Goal: Transaction & Acquisition: Purchase product/service

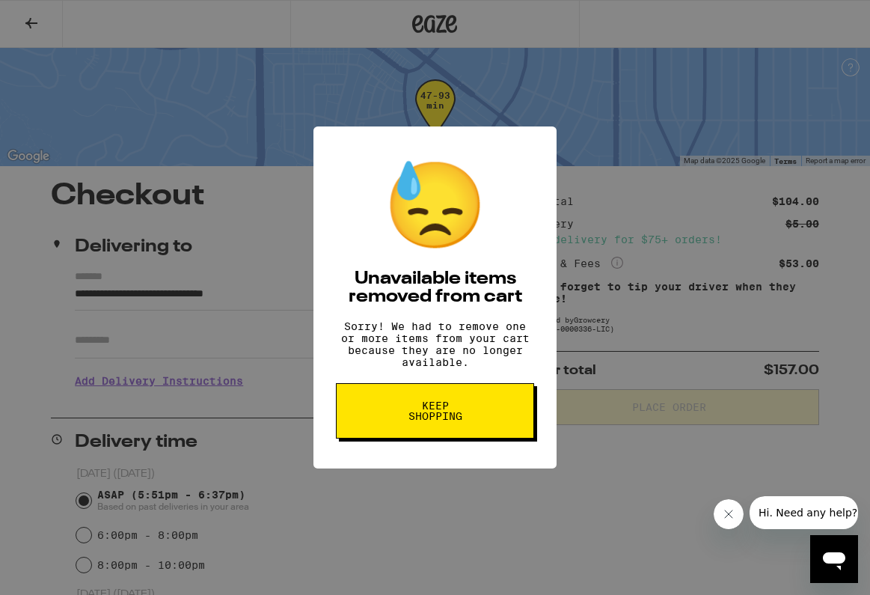
click at [428, 421] on span "Keep Shopping" at bounding box center [434, 410] width 77 height 21
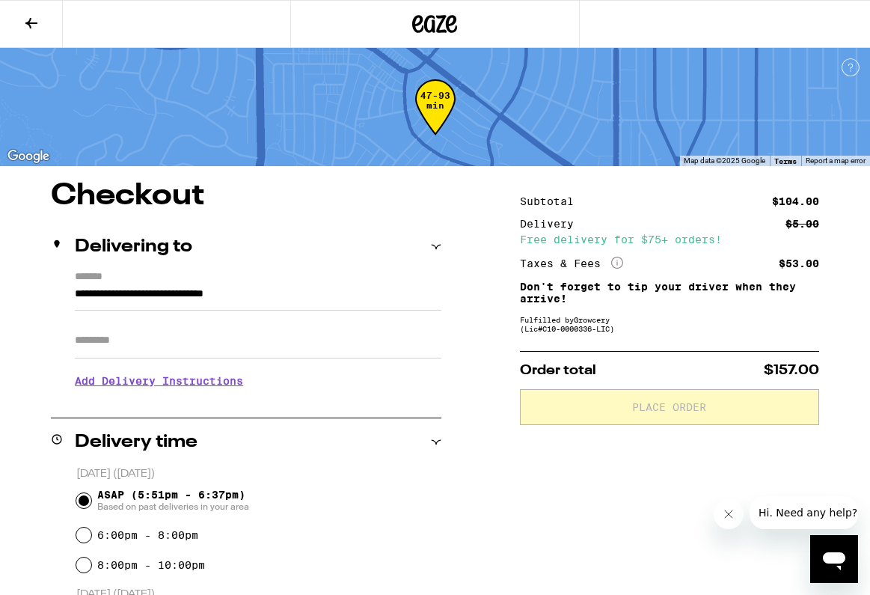
click at [429, 35] on icon at bounding box center [434, 23] width 45 height 27
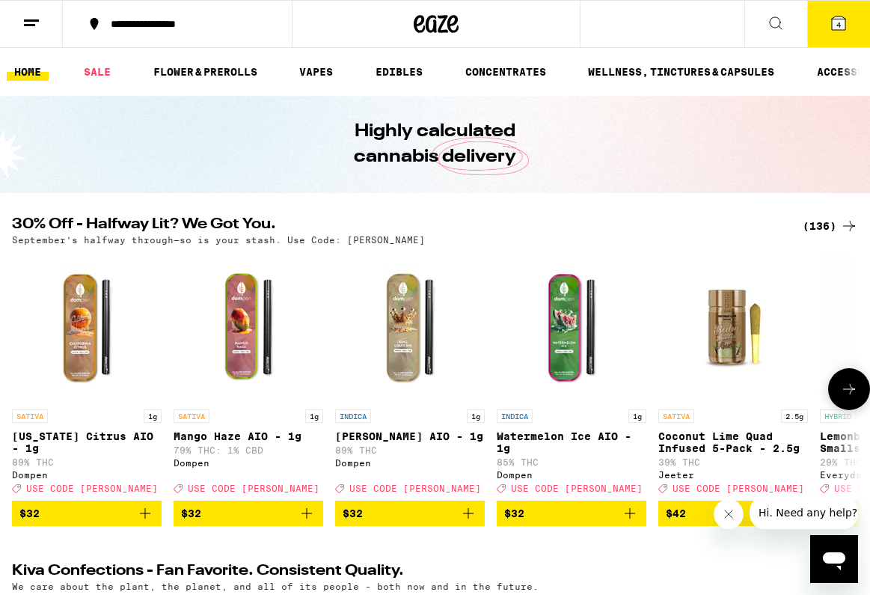
click at [304, 522] on icon "Add to bag" at bounding box center [307, 513] width 18 height 18
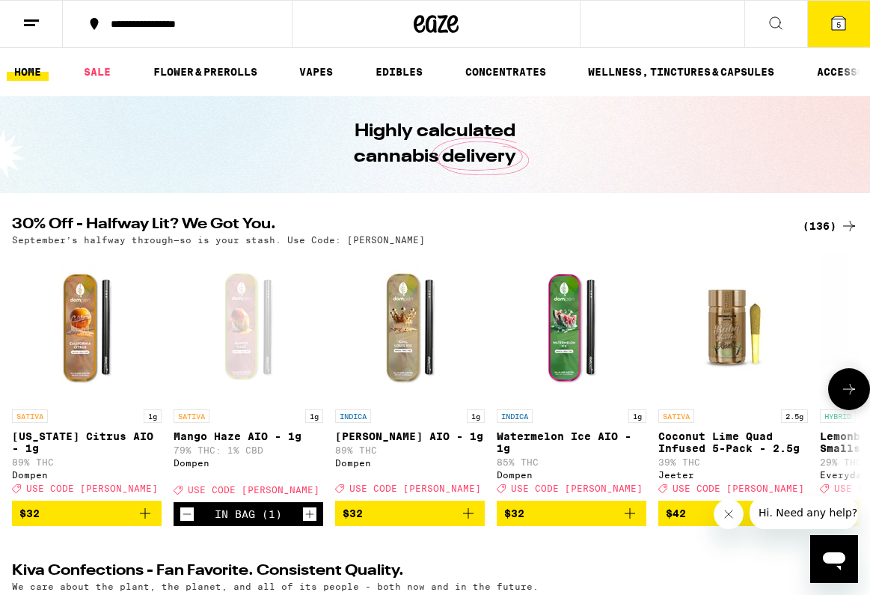
click at [853, 381] on button at bounding box center [849, 389] width 42 height 42
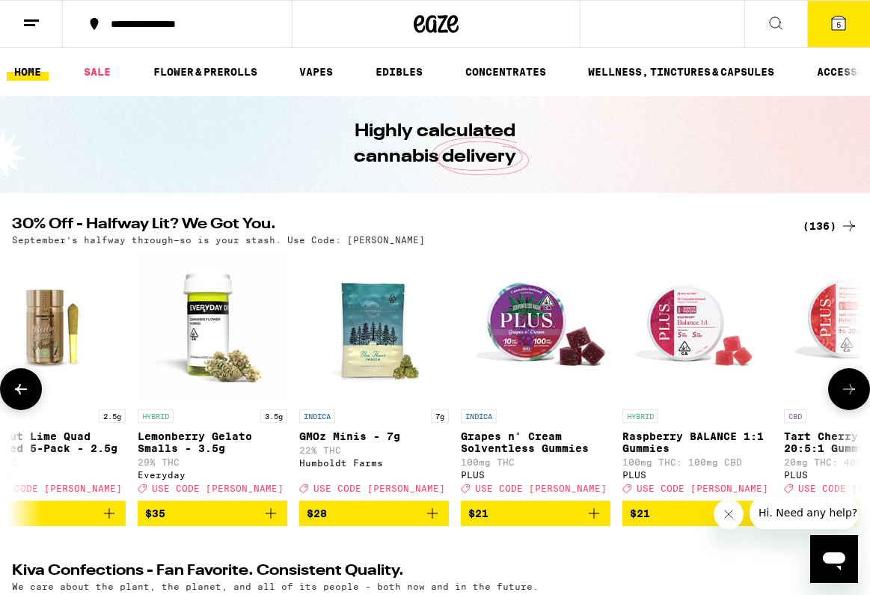
scroll to position [0, 683]
click at [853, 382] on button at bounding box center [849, 389] width 42 height 42
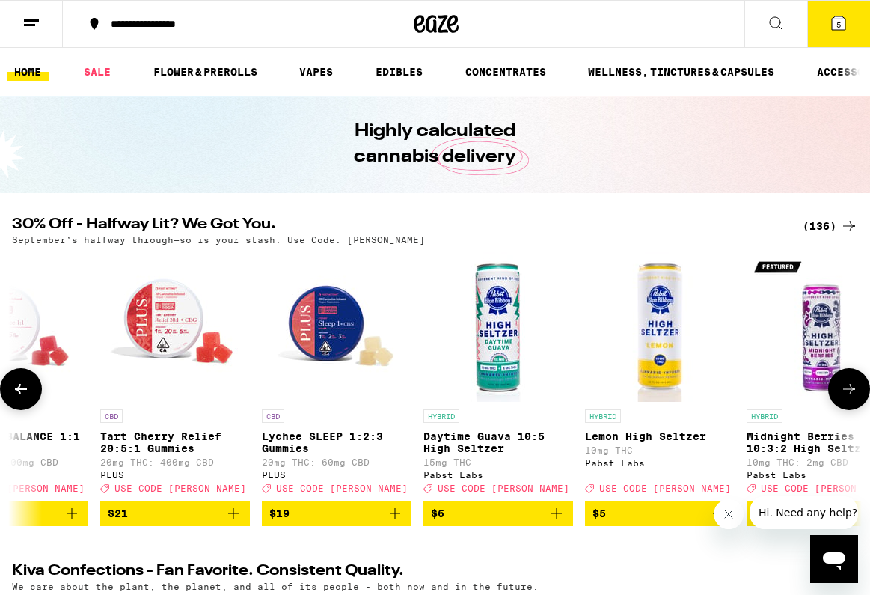
click at [853, 382] on button at bounding box center [849, 389] width 42 height 42
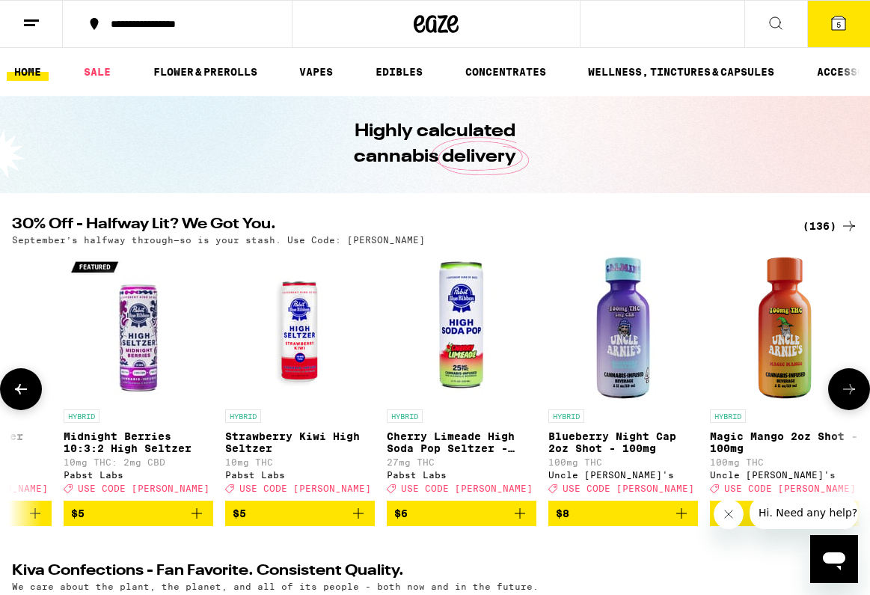
click at [853, 382] on button at bounding box center [849, 389] width 42 height 42
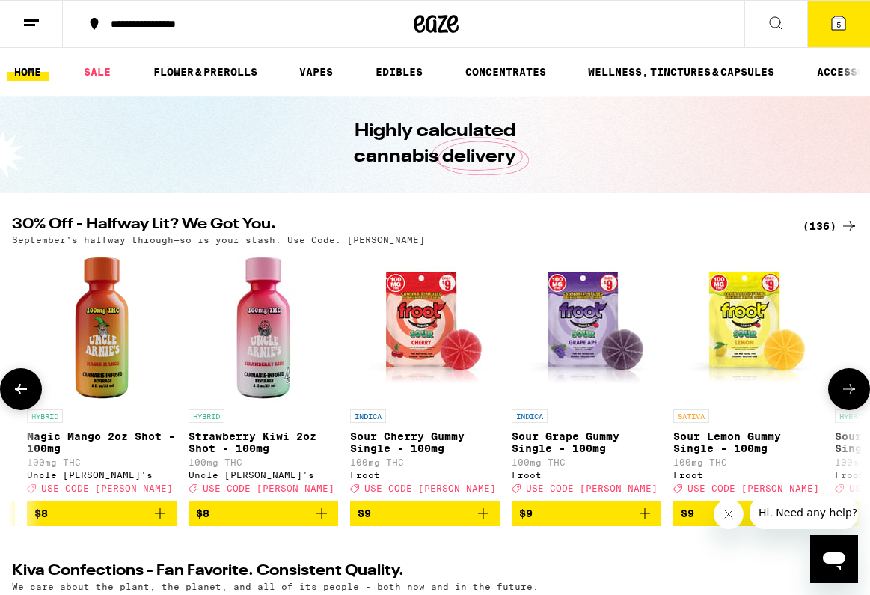
click at [853, 383] on button at bounding box center [849, 389] width 42 height 42
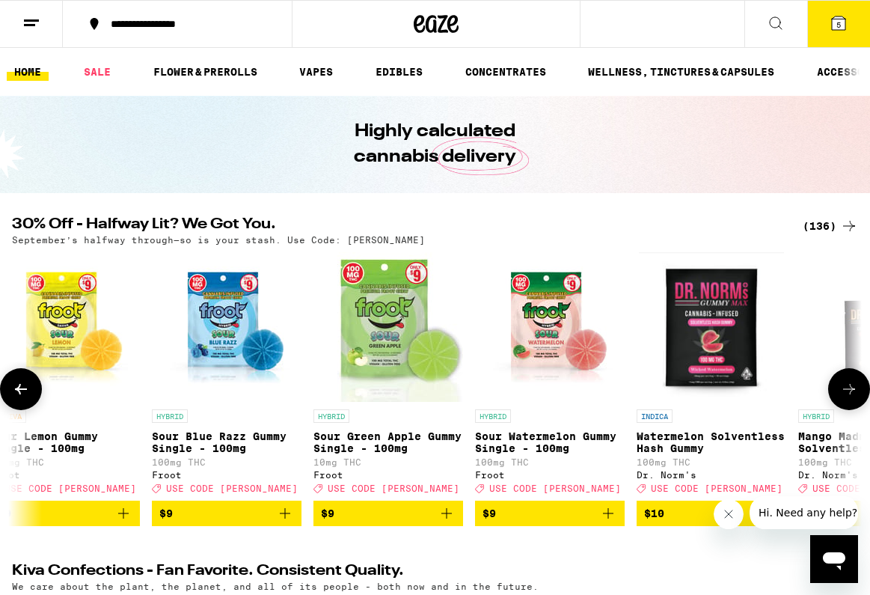
click at [853, 383] on button at bounding box center [849, 389] width 42 height 42
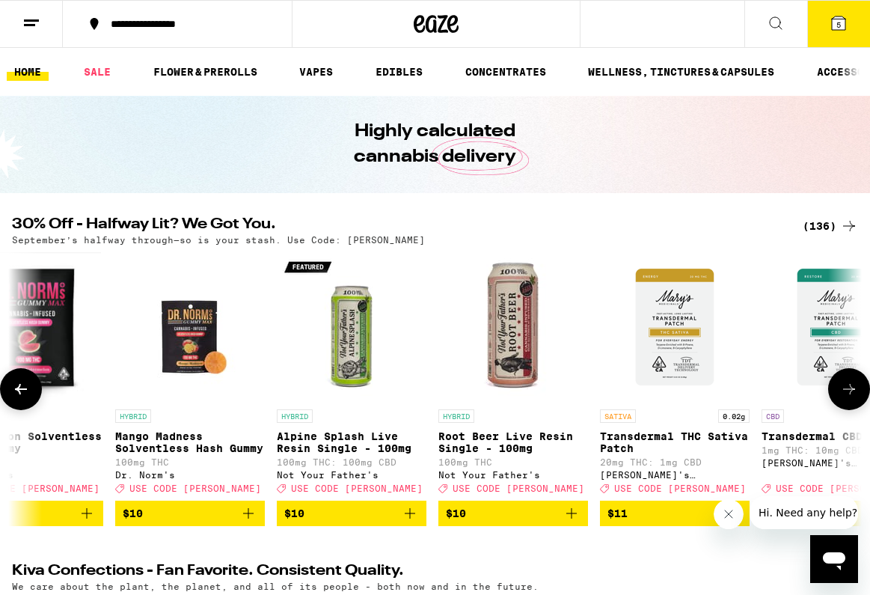
click at [853, 383] on button at bounding box center [849, 389] width 42 height 42
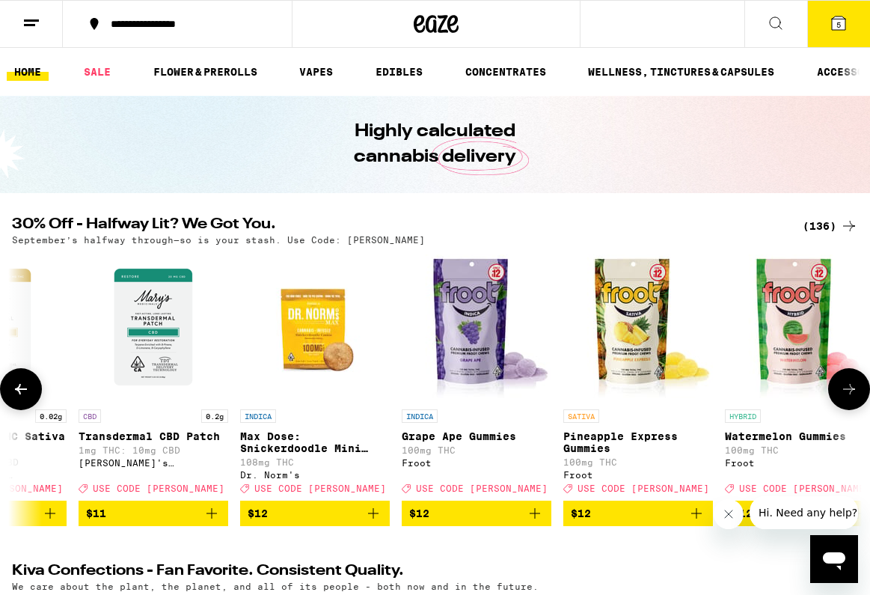
click at [853, 383] on button at bounding box center [849, 389] width 42 height 42
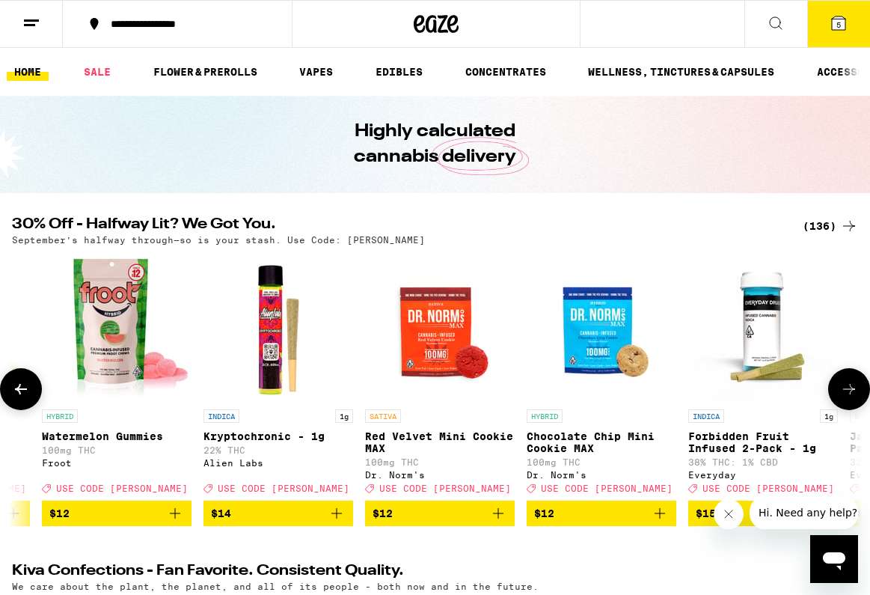
click at [854, 384] on button at bounding box center [849, 389] width 42 height 42
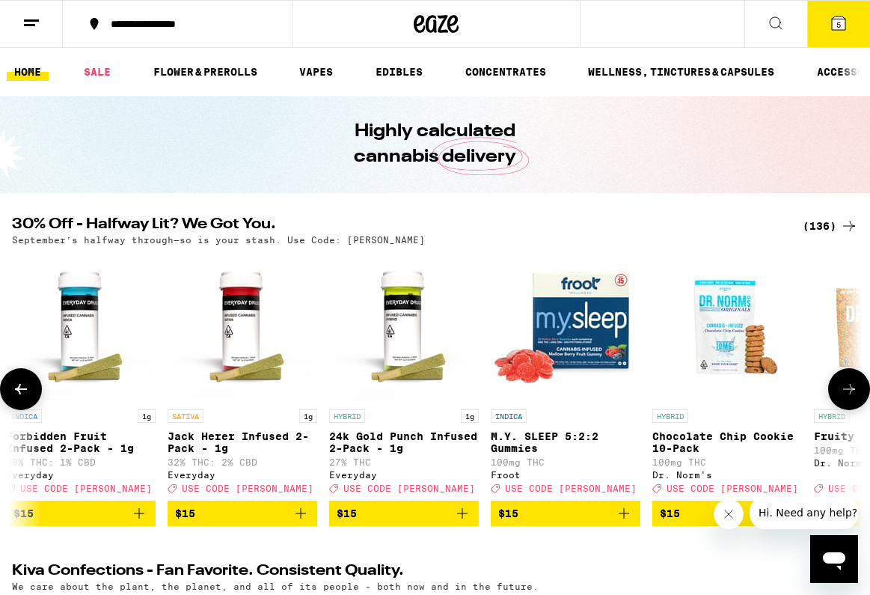
click at [854, 384] on button at bounding box center [849, 389] width 42 height 42
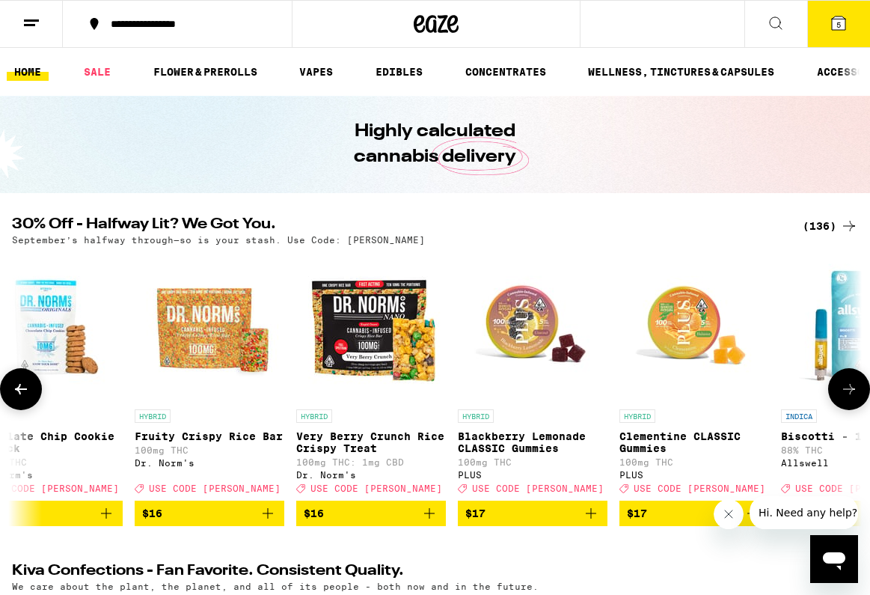
click at [854, 384] on button at bounding box center [849, 389] width 42 height 42
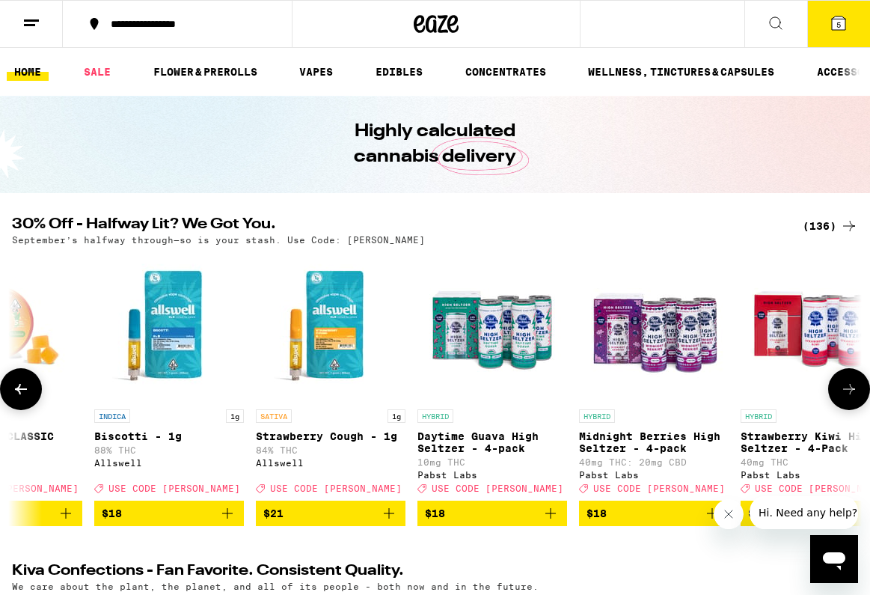
click at [854, 384] on button at bounding box center [849, 389] width 42 height 42
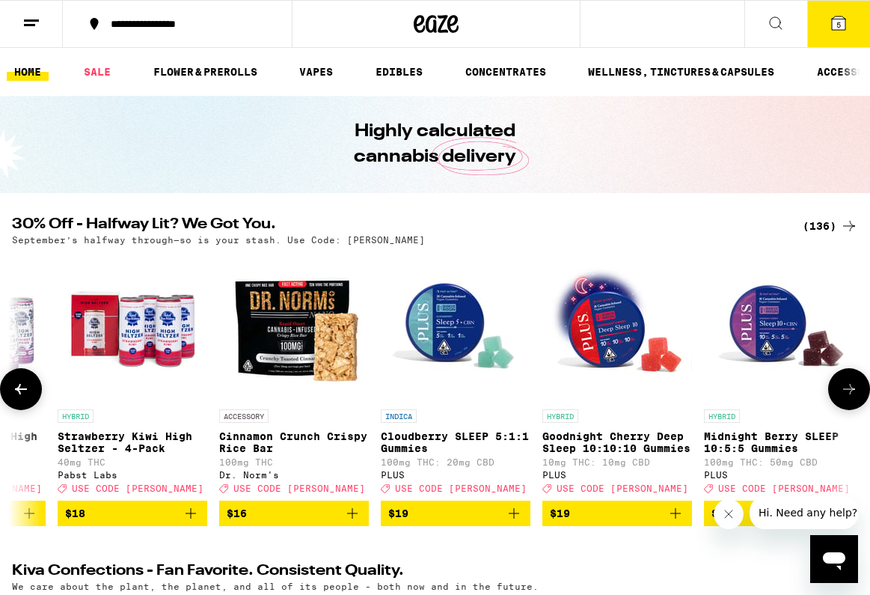
click at [854, 384] on button at bounding box center [849, 389] width 42 height 42
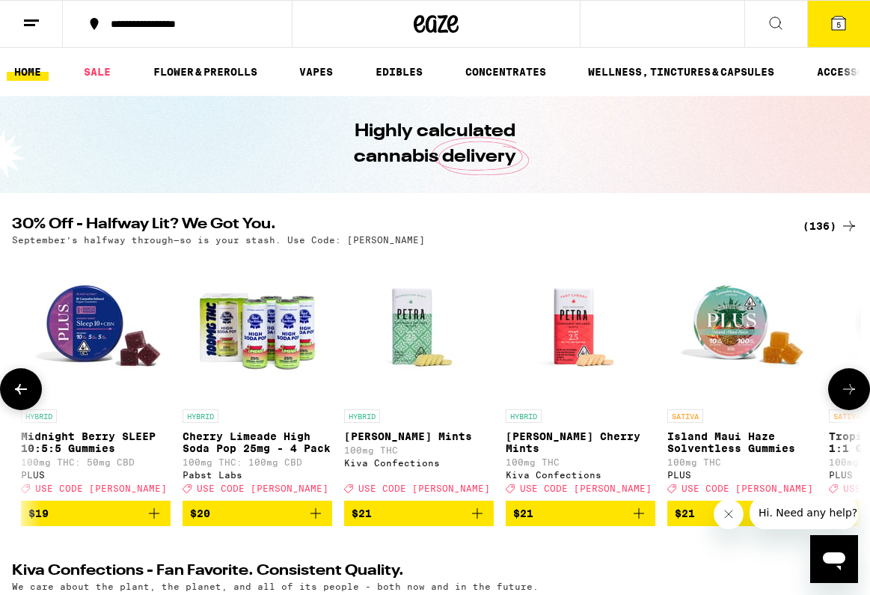
click at [856, 386] on button at bounding box center [849, 389] width 42 height 42
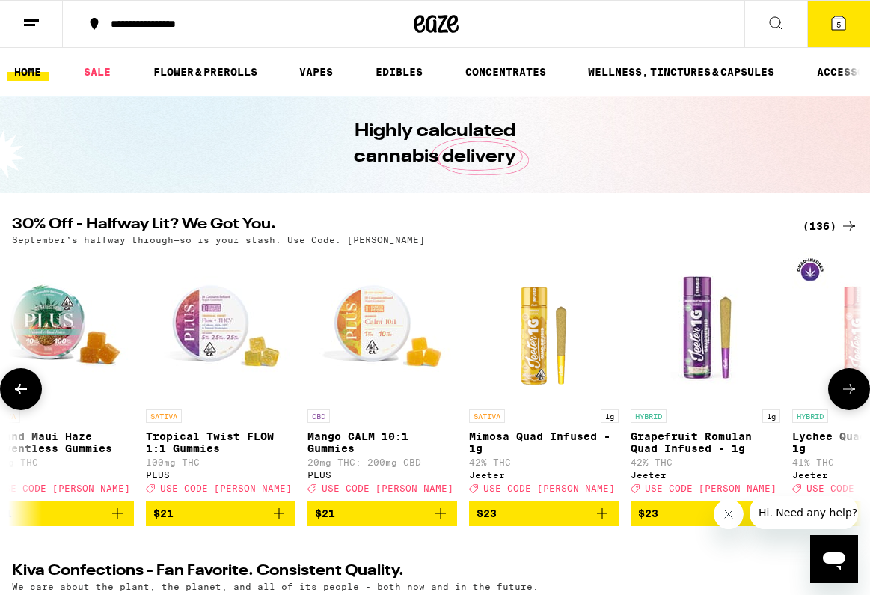
click at [856, 386] on button at bounding box center [849, 389] width 42 height 42
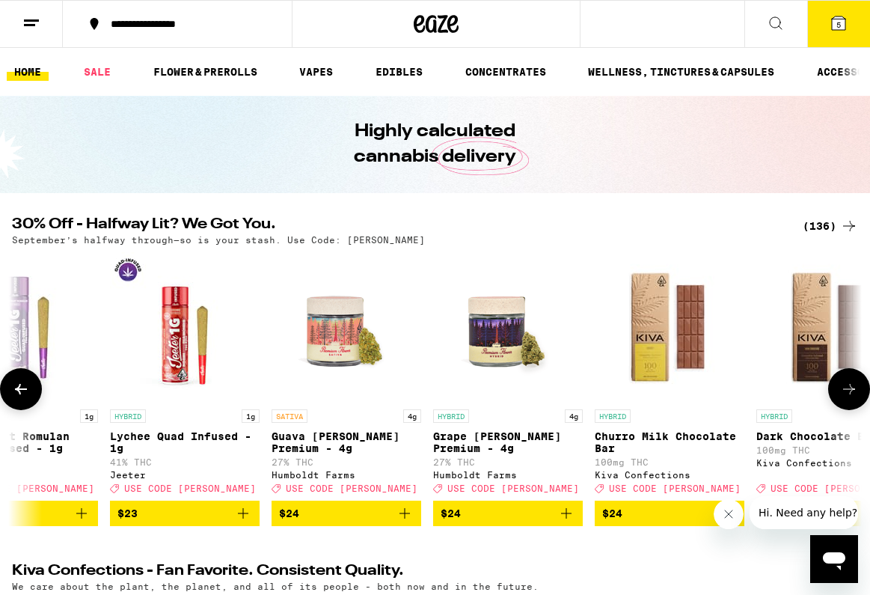
scroll to position [0, 10243]
